Goal: Task Accomplishment & Management: Manage account settings

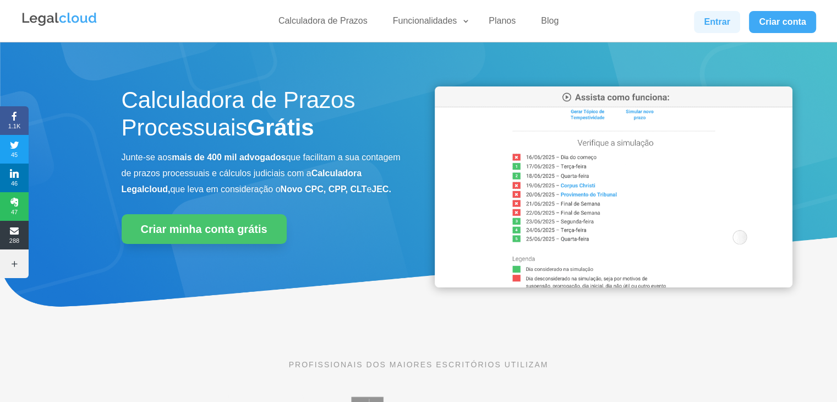
click at [707, 20] on link "Entrar" at bounding box center [717, 22] width 46 height 22
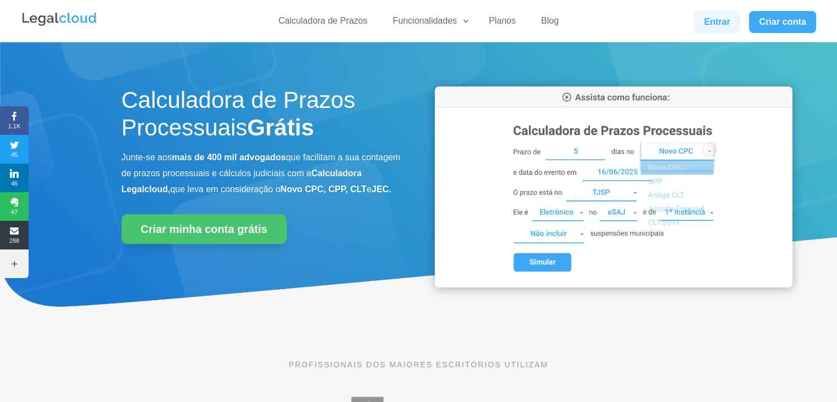
click at [723, 24] on link "Entrar" at bounding box center [717, 22] width 46 height 22
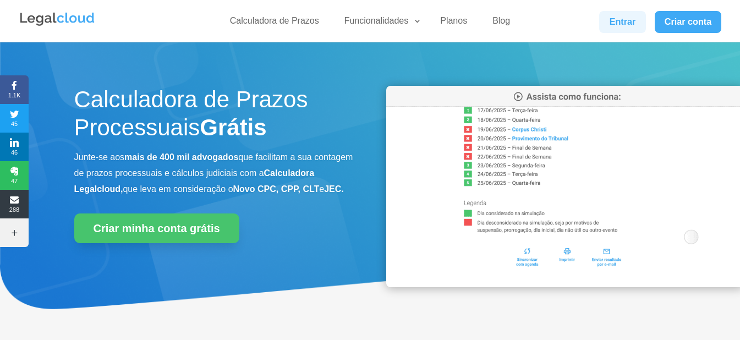
click at [633, 25] on link "Entrar" at bounding box center [622, 22] width 46 height 22
